Goal: Task Accomplishment & Management: Use online tool/utility

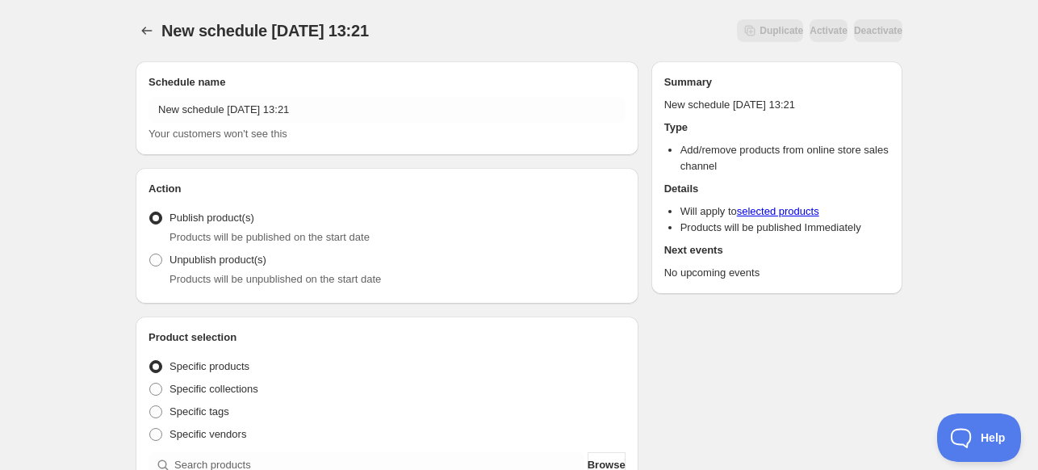
click at [236, 271] on div "Products will be unpublished on the start date" at bounding box center [397, 279] width 456 height 16
click at [145, 258] on div "Action Action Publish product(s) Products will be published on the start date U…" at bounding box center [387, 236] width 503 height 136
click at [157, 257] on span at bounding box center [155, 259] width 13 height 13
click at [150, 254] on input "Unpublish product(s)" at bounding box center [149, 253] width 1 height 1
radio input "true"
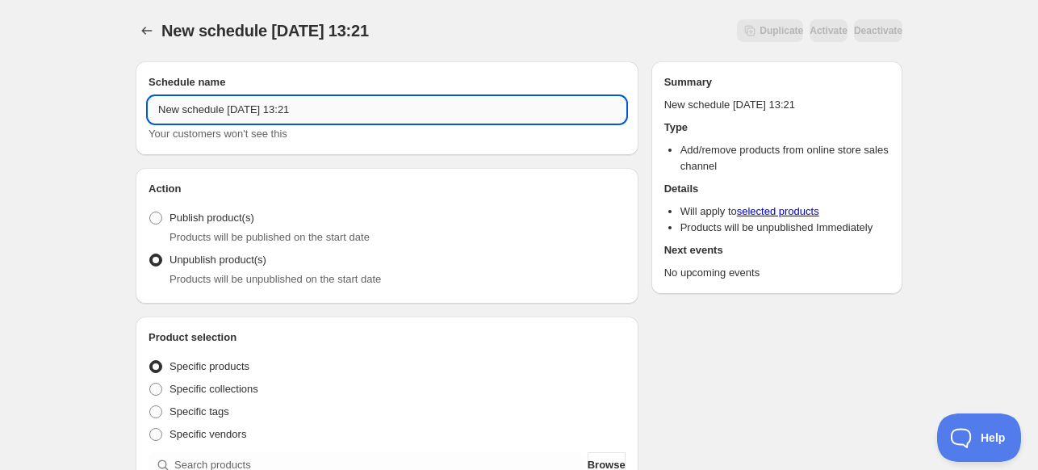
click at [325, 115] on input "New schedule Sep 29 2025 13:21" at bounding box center [386, 110] width 477 height 26
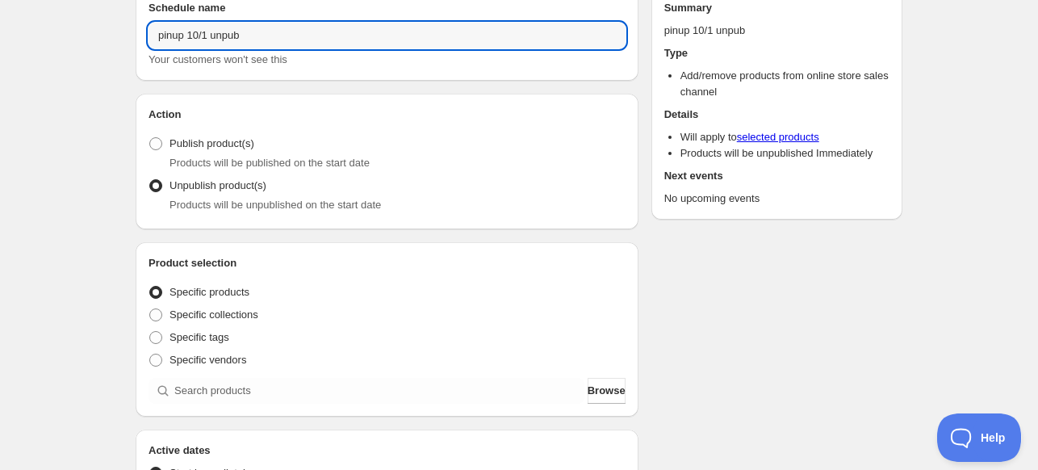
scroll to position [161, 0]
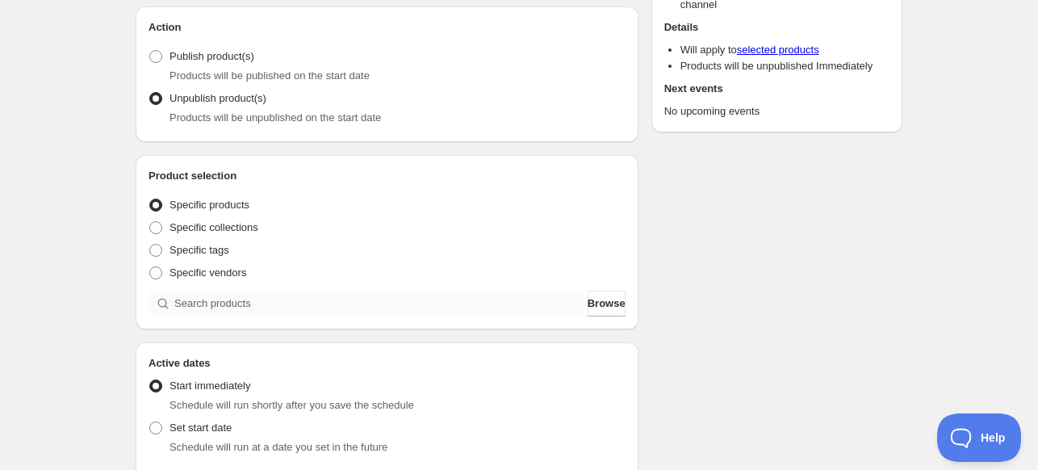
type input "pinup 10/1 unpub"
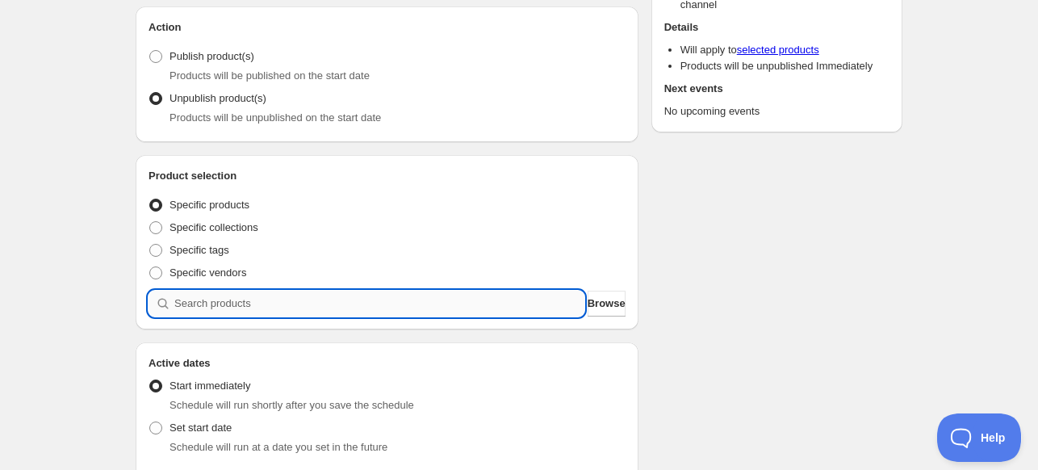
click at [286, 296] on input "search" at bounding box center [379, 303] width 410 height 26
click at [588, 303] on span "Browse" at bounding box center [606, 303] width 38 height 16
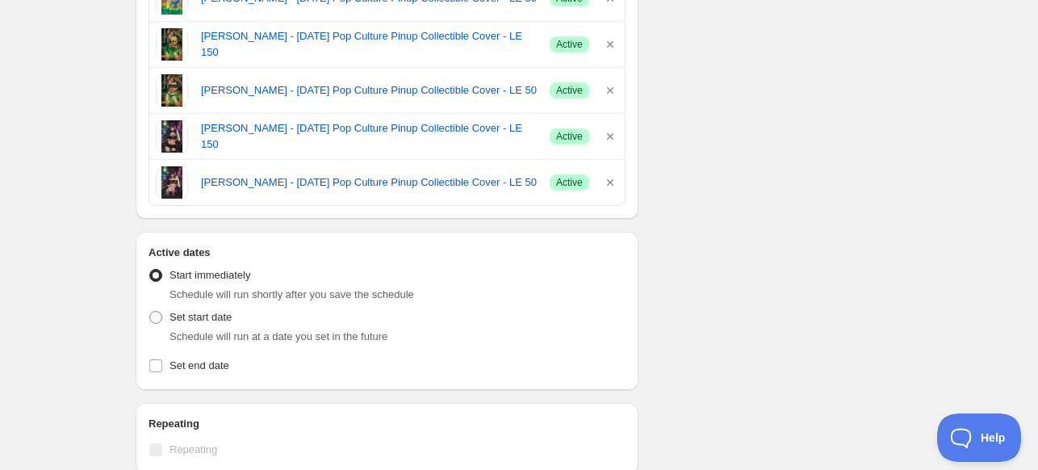
scroll to position [1291, 0]
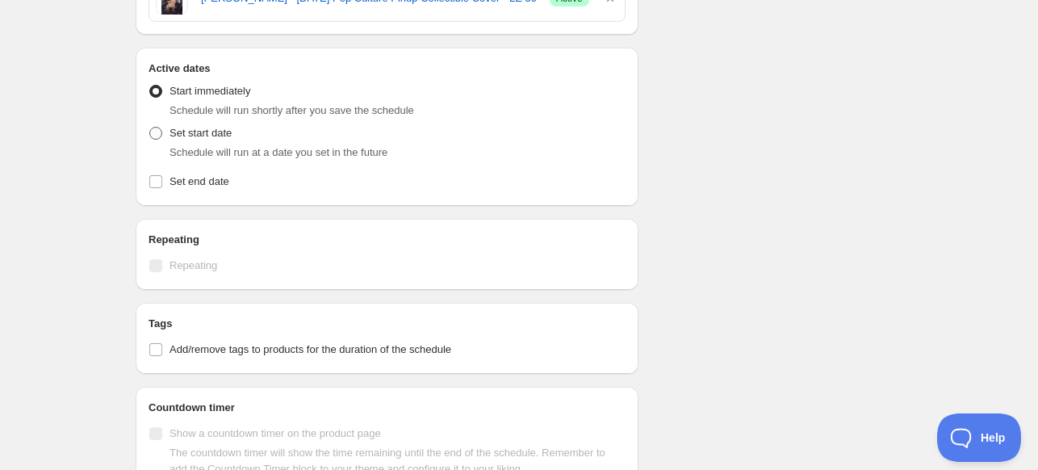
click at [227, 136] on span "Set start date" at bounding box center [200, 133] width 62 height 12
click at [150, 127] on input "Set start date" at bounding box center [149, 127] width 1 height 1
radio input "true"
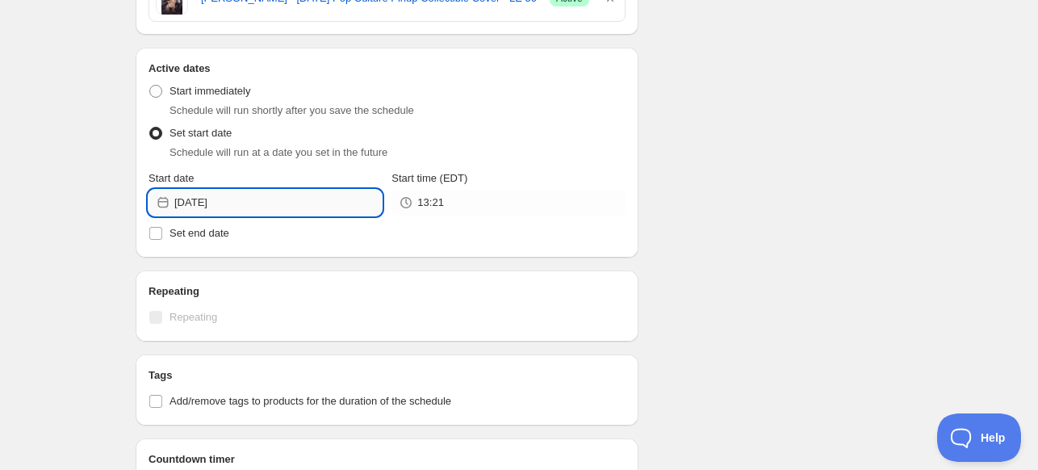
click at [297, 201] on input "2025-09-29" at bounding box center [277, 203] width 207 height 26
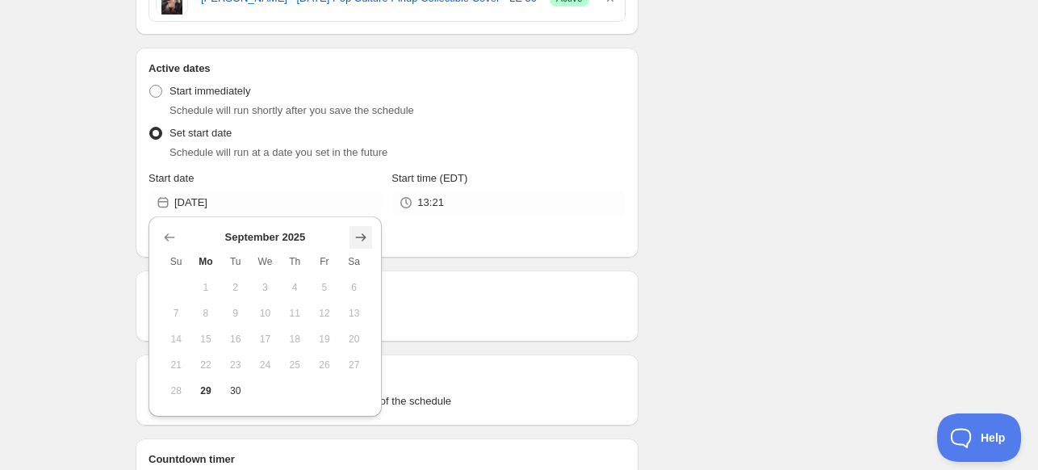
click at [358, 236] on icon "Show next month, October 2025" at bounding box center [361, 237] width 16 height 16
click at [268, 286] on span "1" at bounding box center [265, 287] width 17 height 13
type input "2025-10-01"
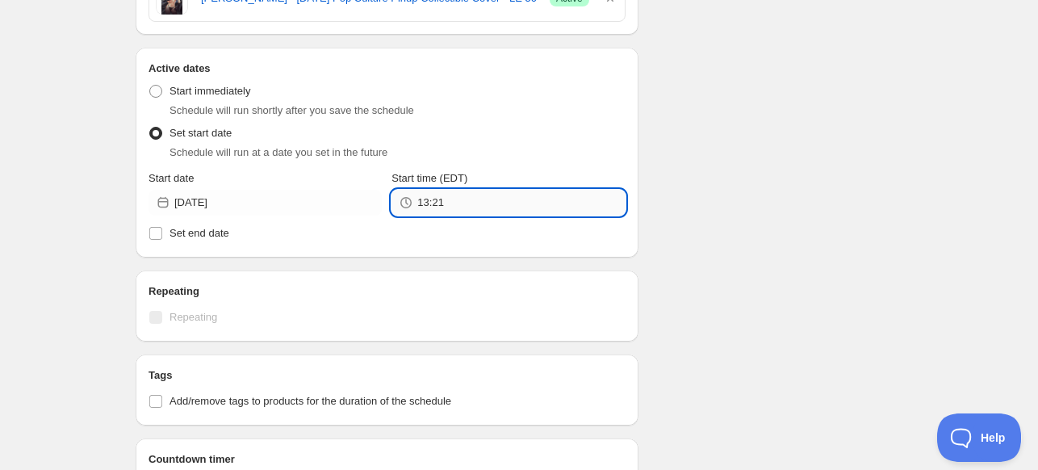
click at [509, 196] on input "13:21" at bounding box center [520, 203] width 207 height 26
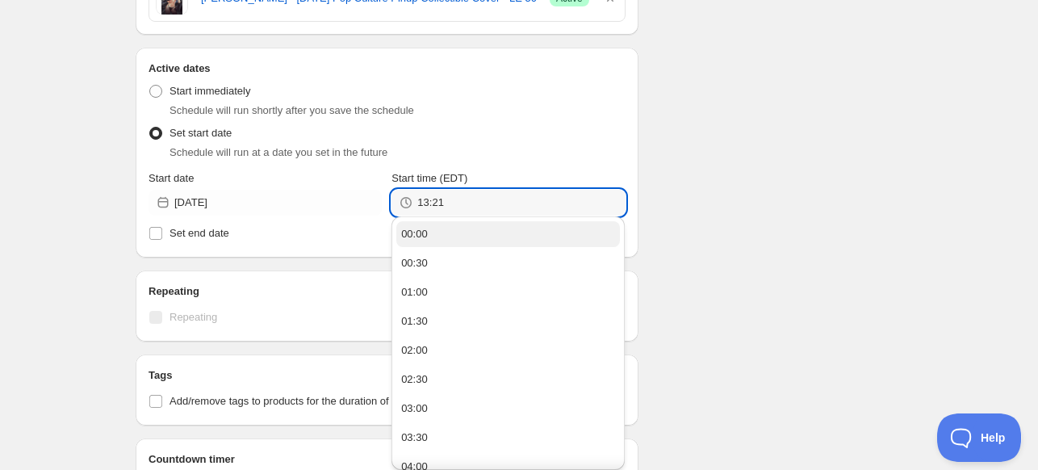
click at [462, 240] on button "00:00" at bounding box center [507, 234] width 223 height 26
type input "00:00"
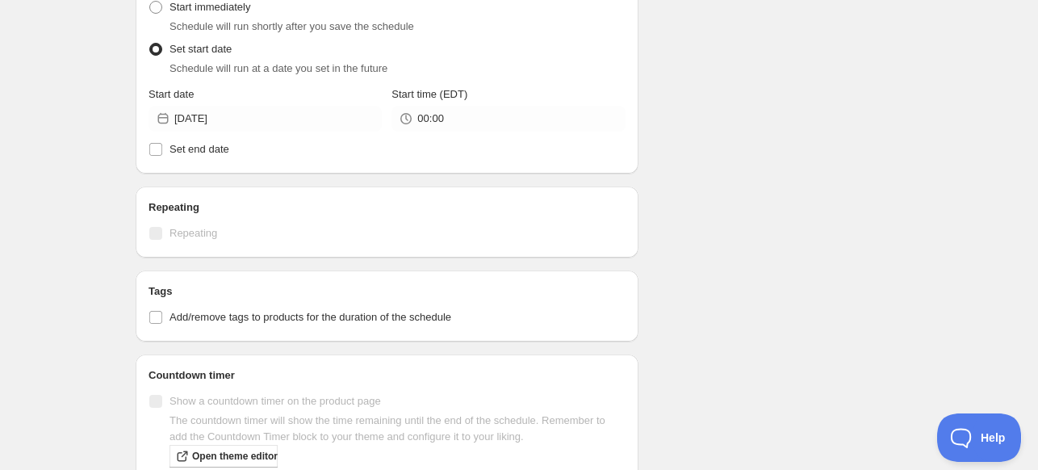
scroll to position [1454, 0]
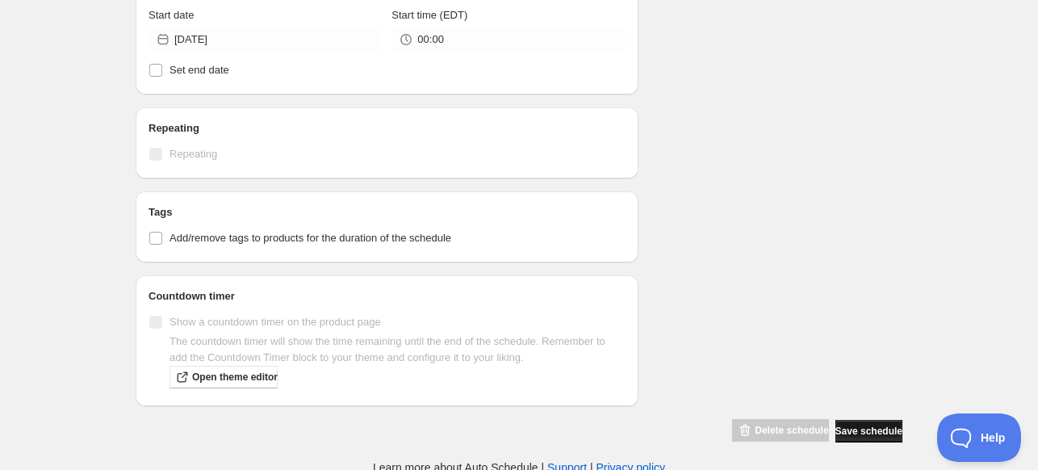
click at [846, 424] on span "Save schedule" at bounding box center [868, 430] width 67 height 13
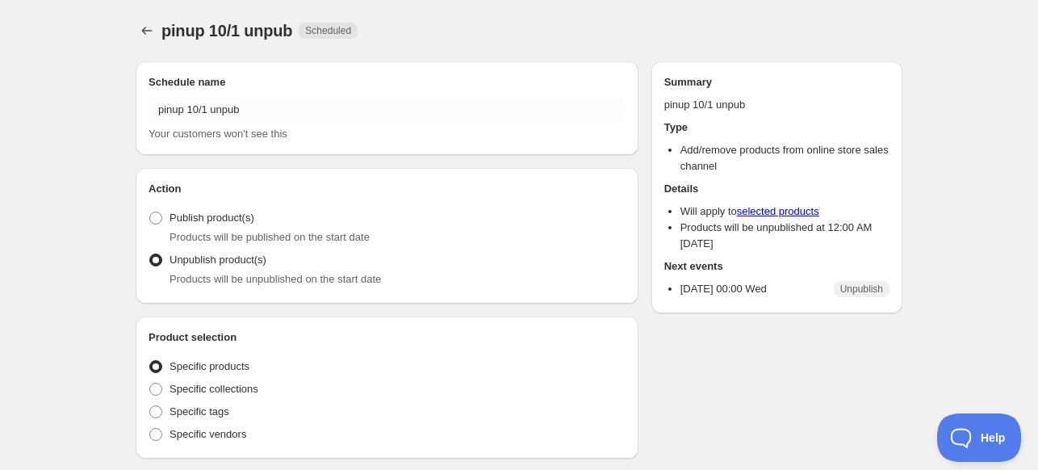
radio input "true"
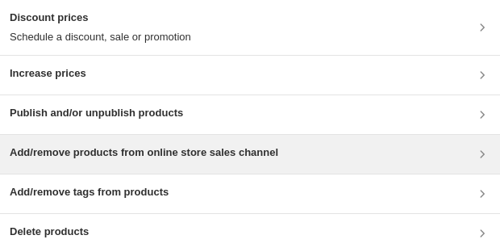
click at [144, 164] on div "Add/remove products from online store sales channel" at bounding box center [250, 154] width 500 height 39
